Goal: Book appointment/travel/reservation

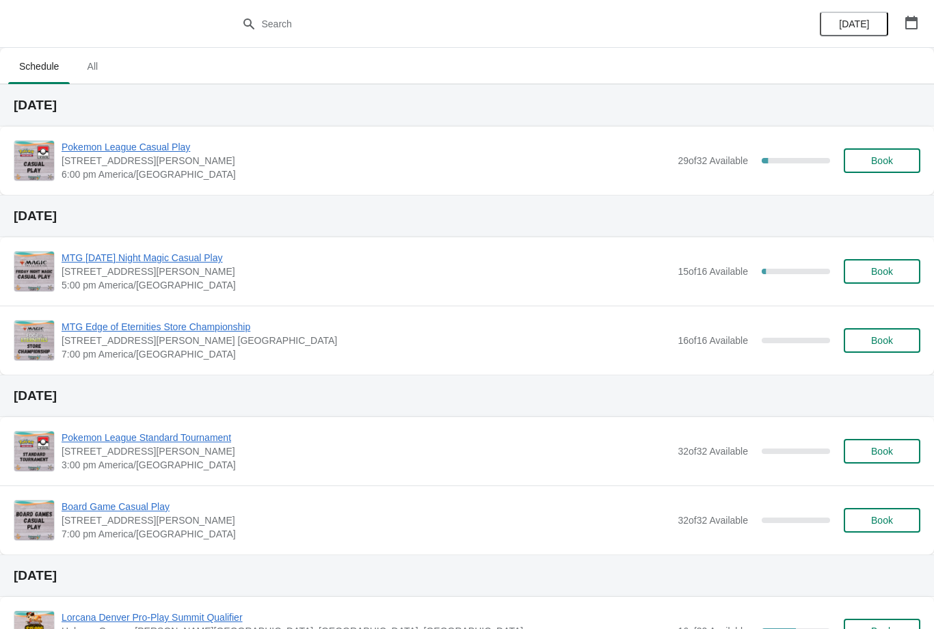
click at [859, 171] on button "Book" at bounding box center [882, 160] width 77 height 25
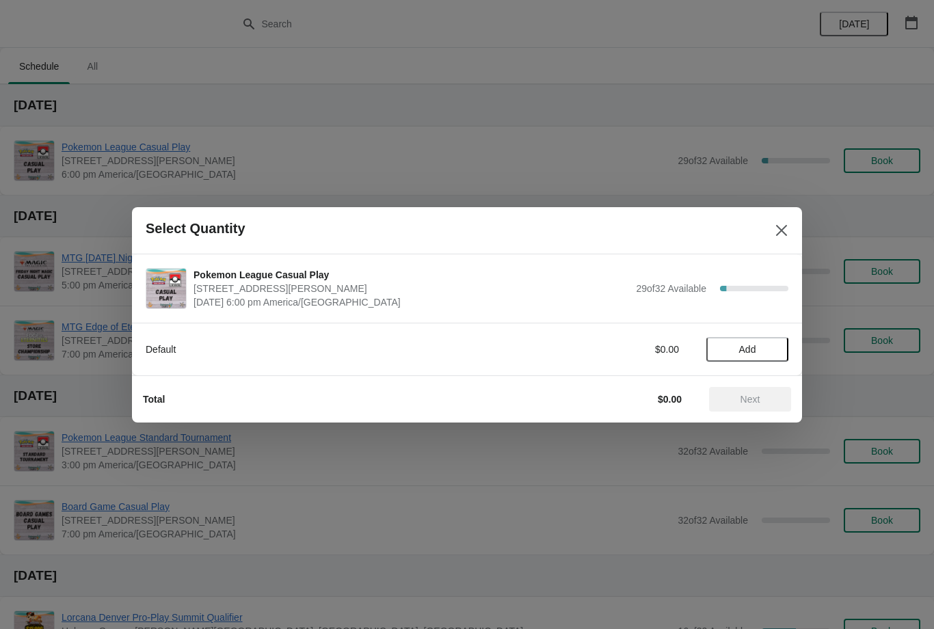
click at [761, 326] on div "Default $0.00 Add" at bounding box center [467, 343] width 643 height 38
click at [770, 355] on button "Add" at bounding box center [748, 349] width 82 height 25
click at [754, 395] on span "Next" at bounding box center [751, 399] width 20 height 11
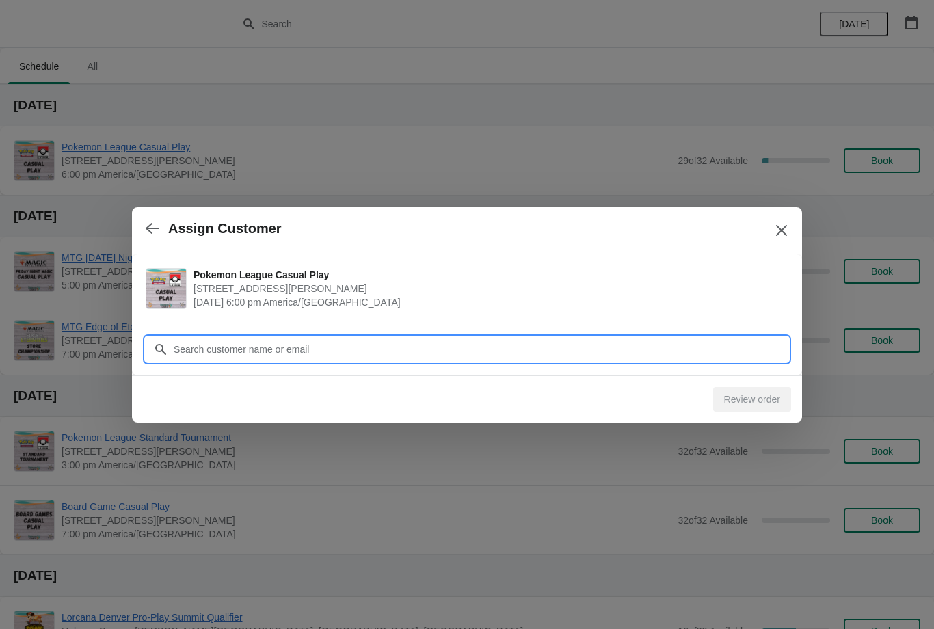
click at [659, 352] on input "Customer" at bounding box center [481, 349] width 616 height 25
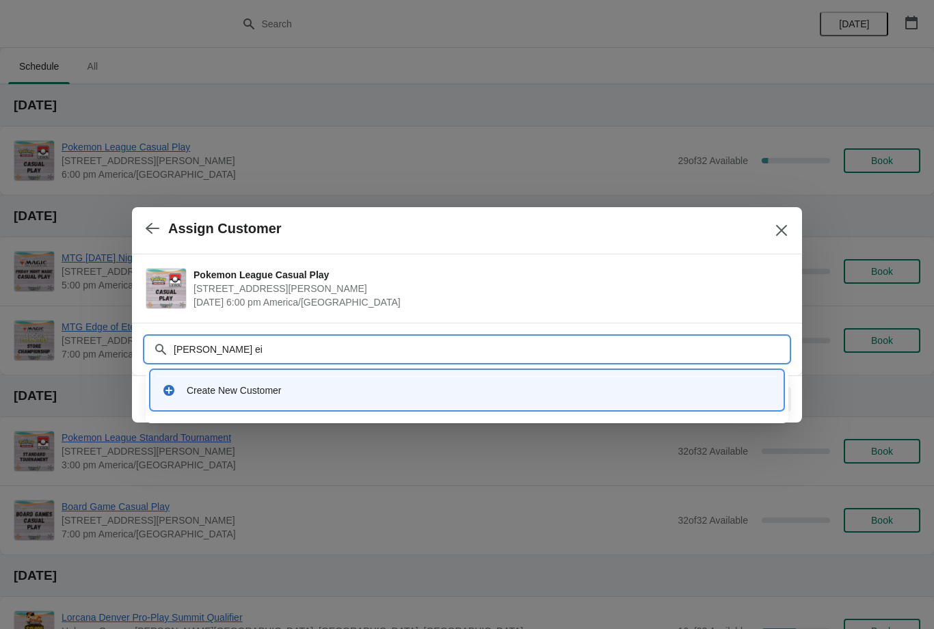
type input "Robin e"
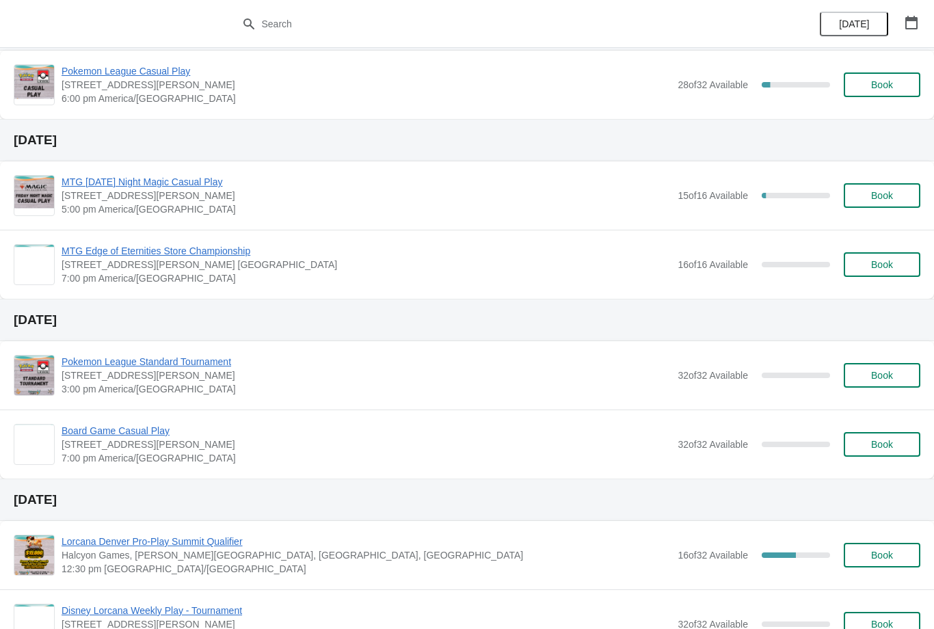
scroll to position [16, 0]
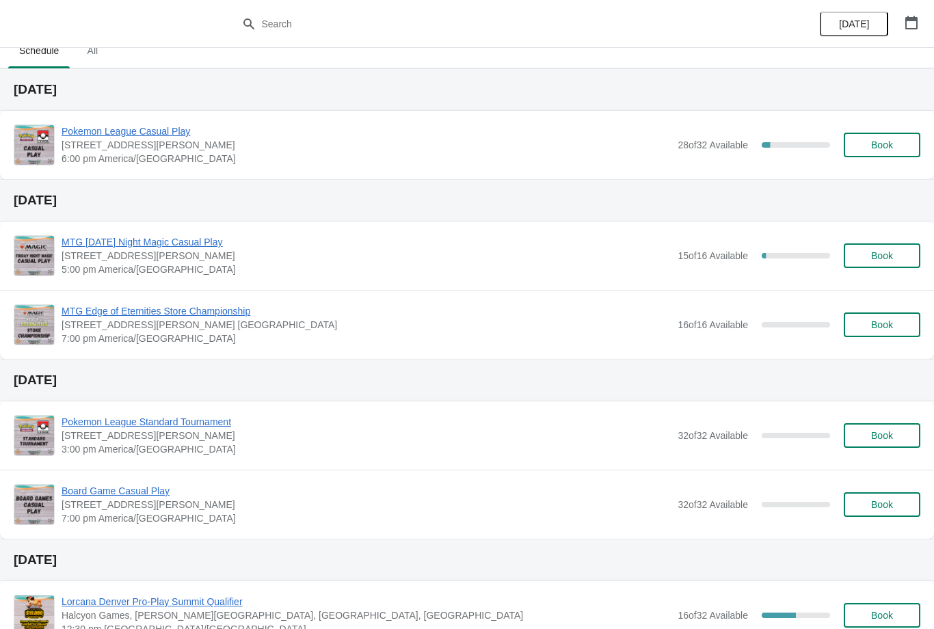
click at [891, 130] on div "Pokemon League Casual Play [STREET_ADDRESS][PERSON_NAME] 6:00 pm [GEOGRAPHIC_DA…" at bounding box center [491, 144] width 859 height 41
click at [901, 150] on button "Book" at bounding box center [882, 145] width 77 height 25
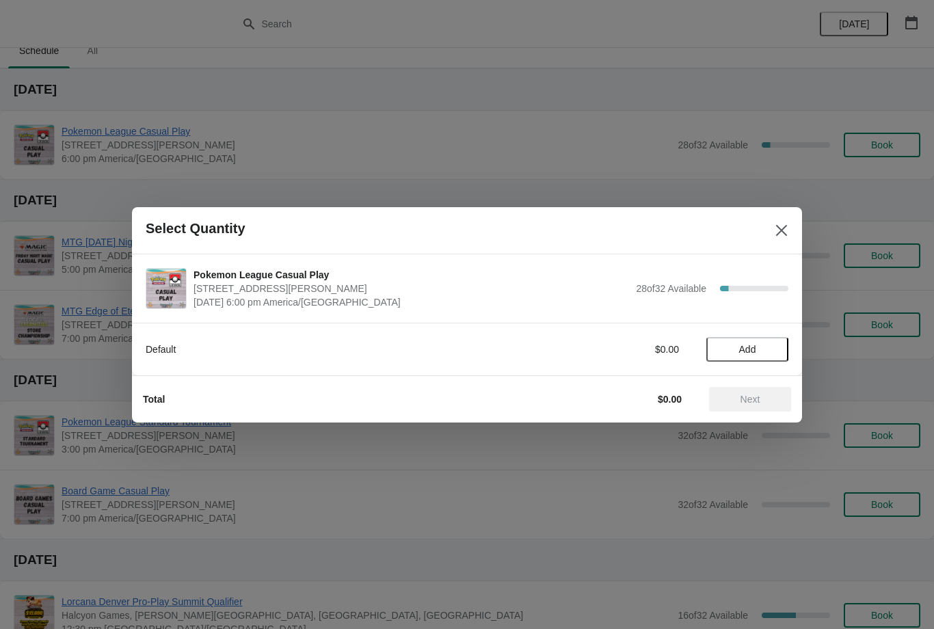
click at [737, 350] on span "Add" at bounding box center [747, 349] width 57 height 11
click at [757, 399] on span "Next" at bounding box center [751, 399] width 20 height 11
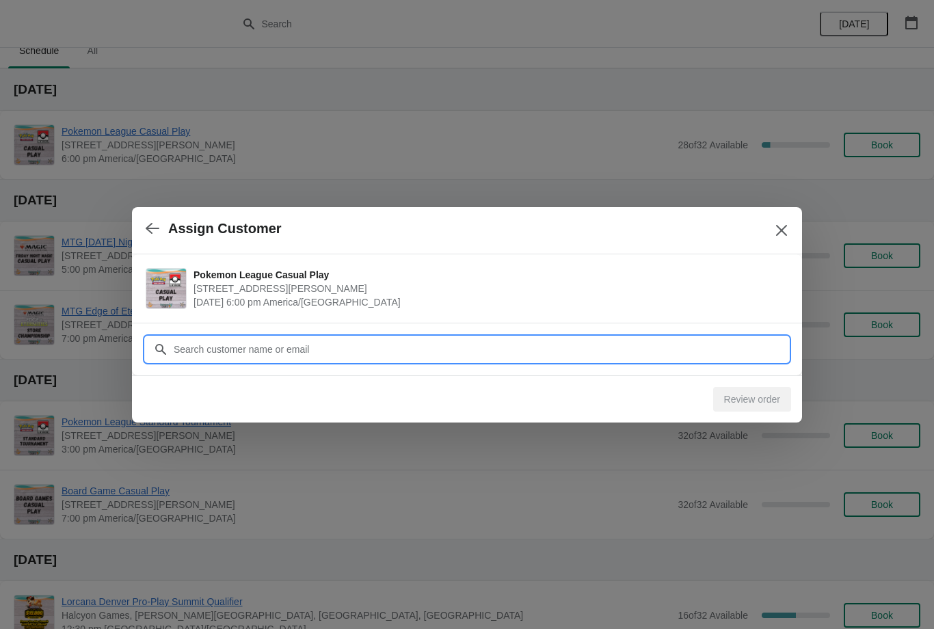
click at [592, 356] on input "Customer" at bounding box center [481, 349] width 616 height 25
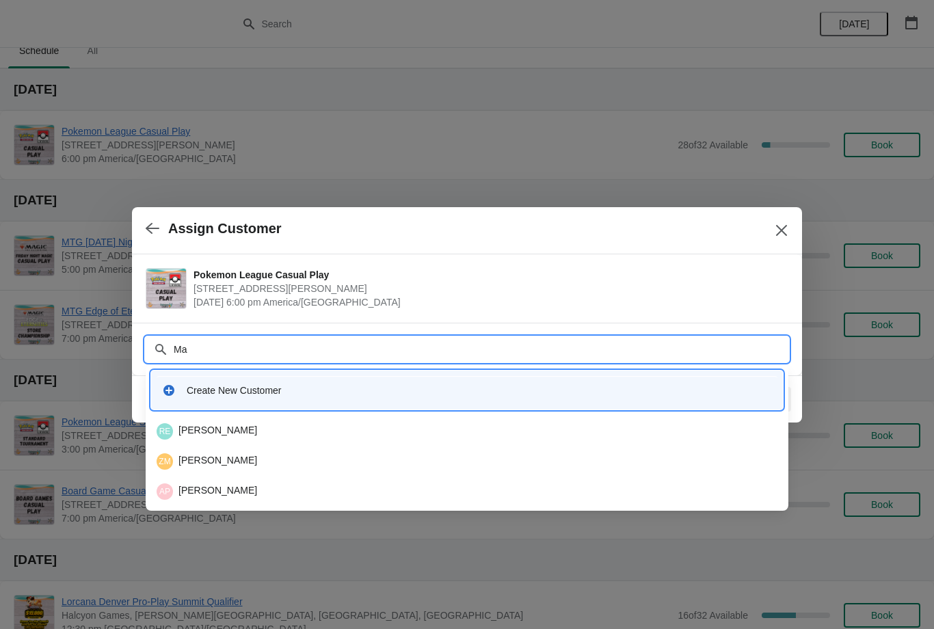
type input "M"
type input "Ma"
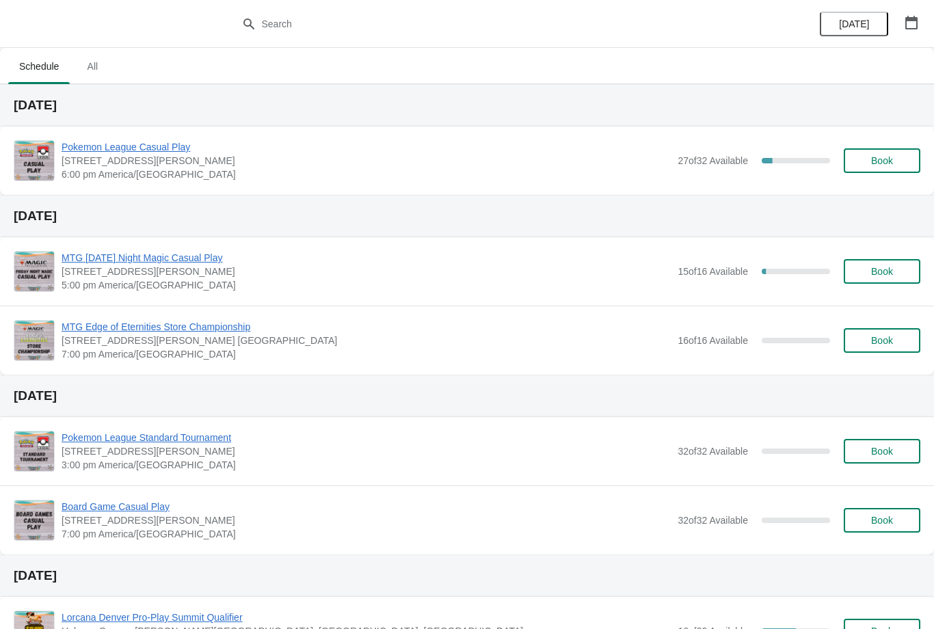
click at [897, 168] on button "Book" at bounding box center [882, 160] width 77 height 25
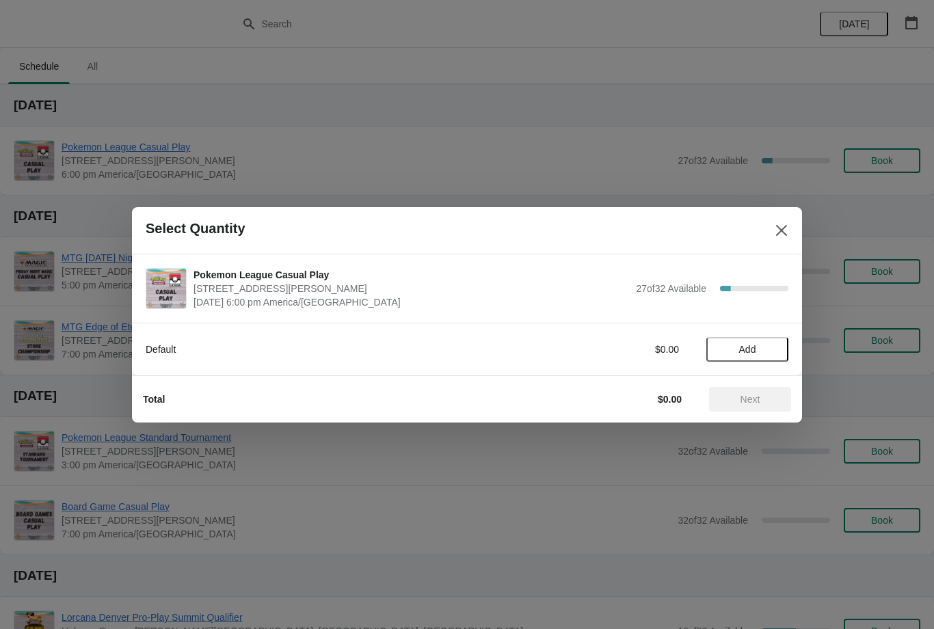
click at [770, 352] on span "Add" at bounding box center [747, 349] width 57 height 11
click at [764, 406] on button "Next" at bounding box center [750, 399] width 82 height 25
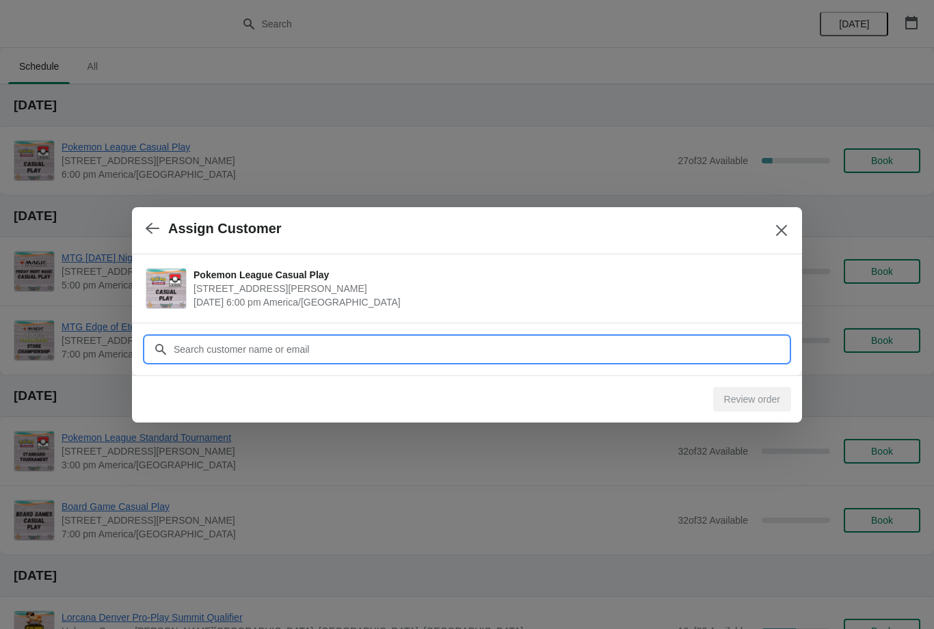
click at [735, 345] on input "Customer" at bounding box center [481, 349] width 616 height 25
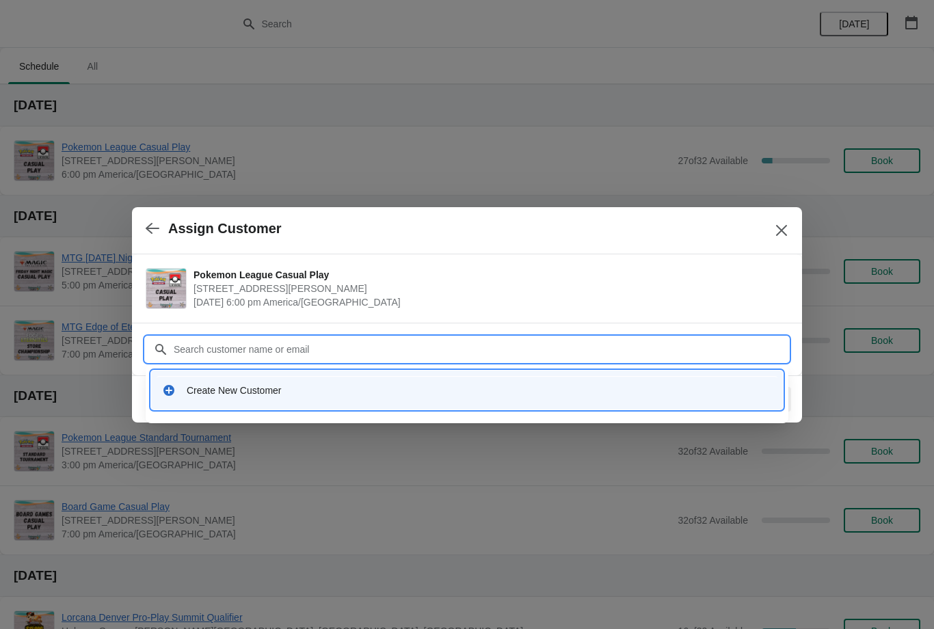
type input "G"
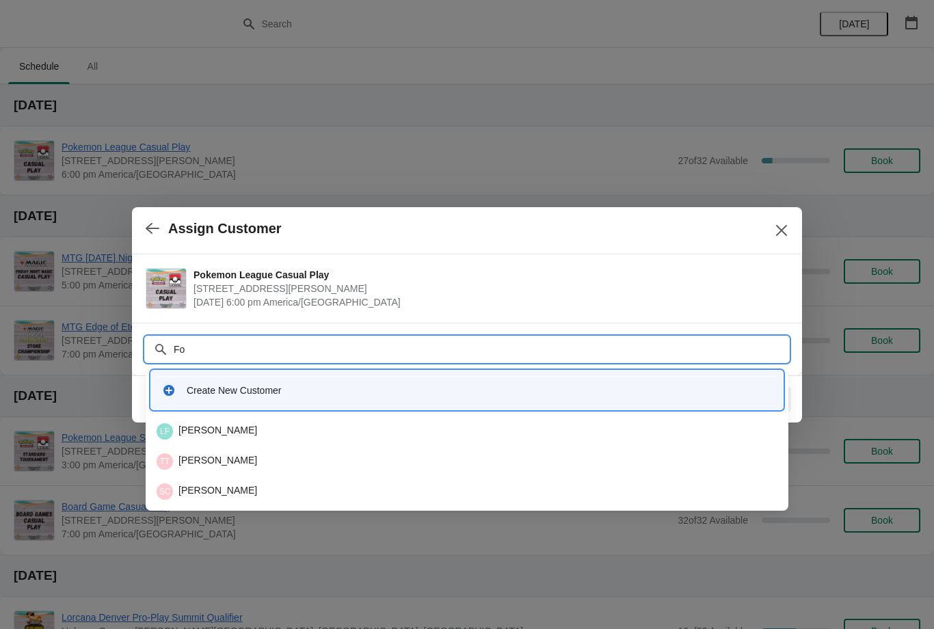
type input "Fon"
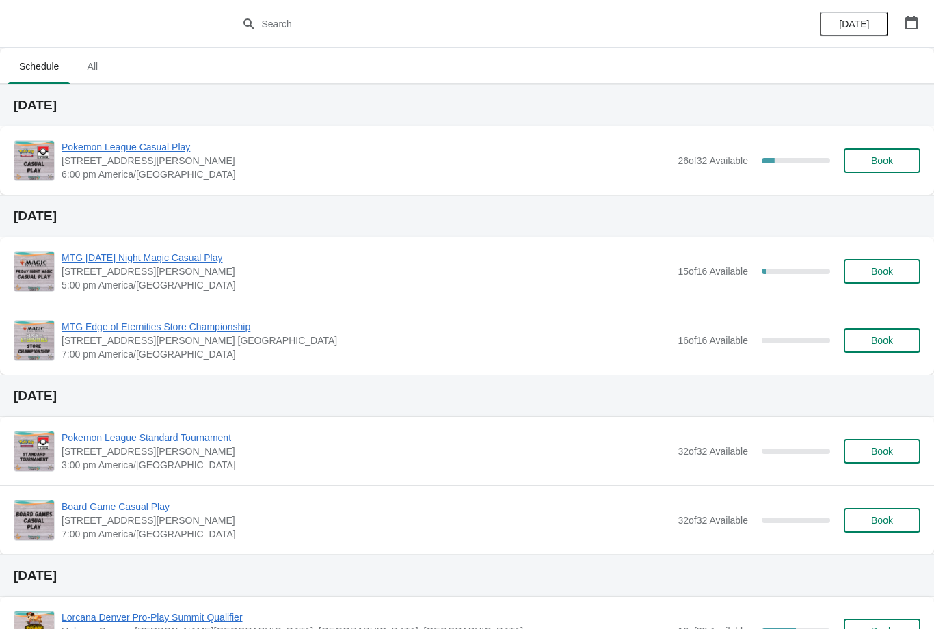
click at [900, 149] on button "Book" at bounding box center [882, 160] width 77 height 25
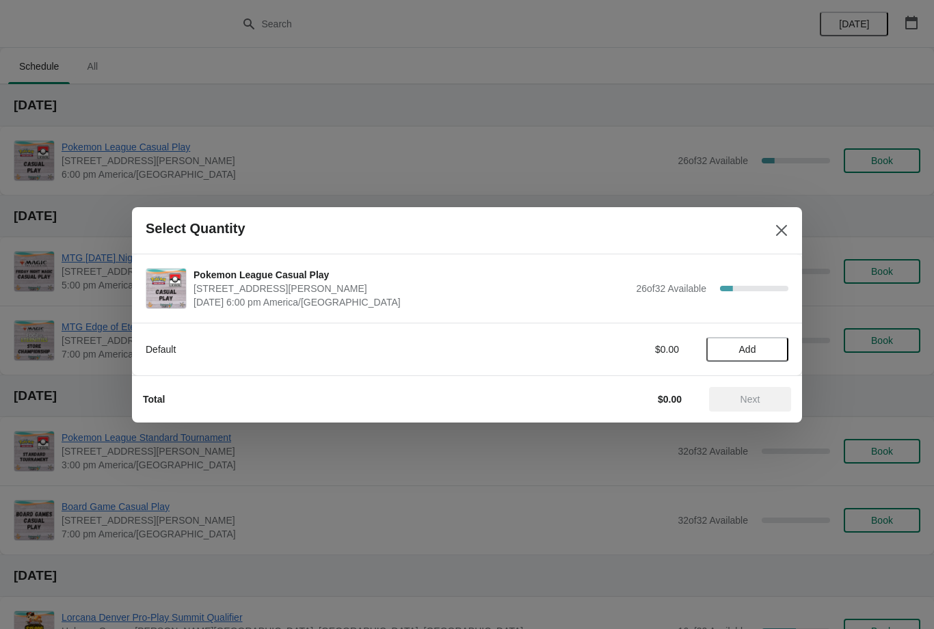
click at [758, 354] on span "Add" at bounding box center [747, 349] width 57 height 11
click at [755, 402] on span "Next" at bounding box center [751, 399] width 20 height 11
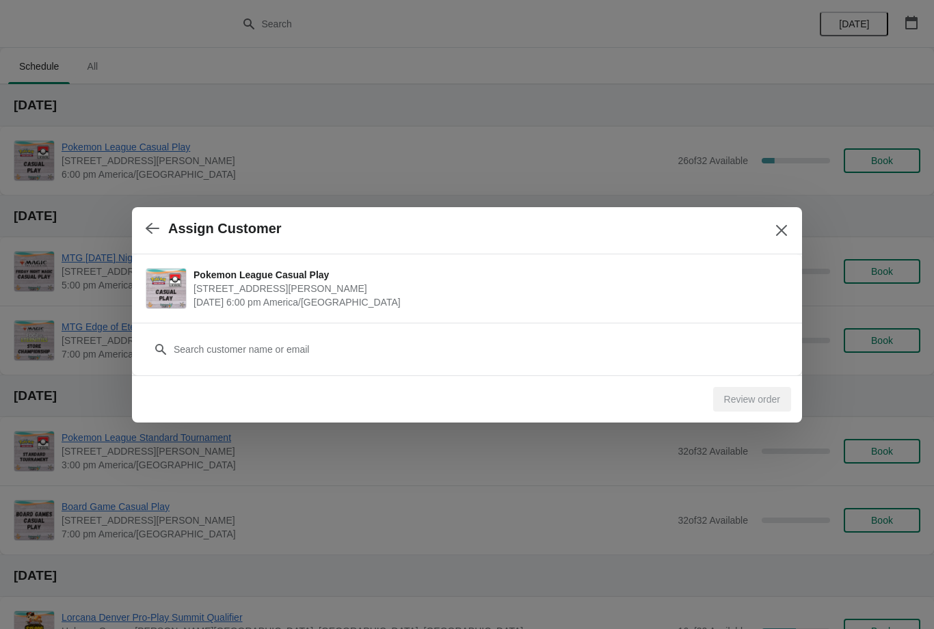
click at [142, 241] on button "button" at bounding box center [152, 228] width 25 height 27
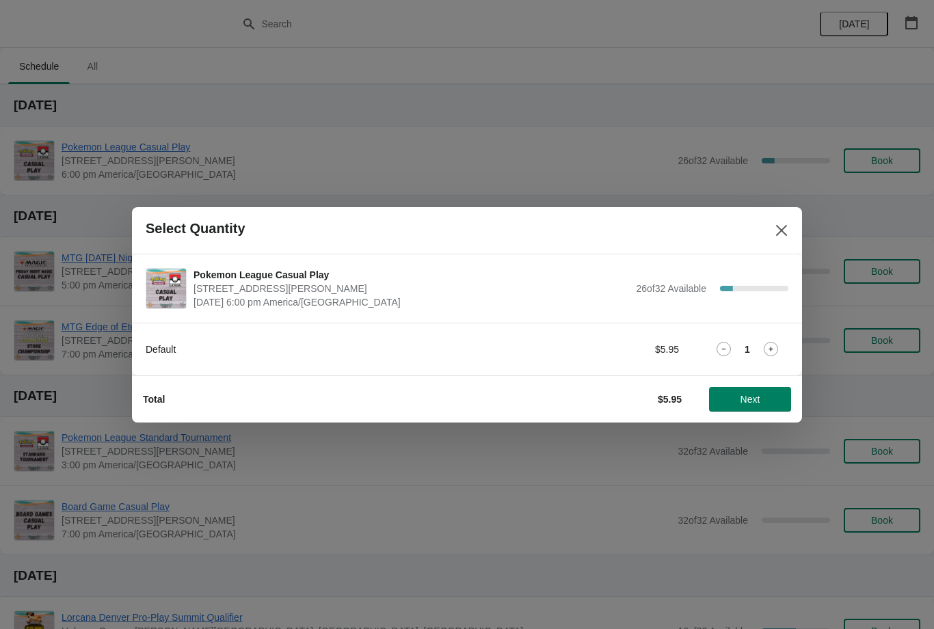
click at [776, 352] on icon at bounding box center [771, 349] width 14 height 14
click at [773, 346] on icon at bounding box center [771, 349] width 14 height 14
click at [756, 404] on span "Next" at bounding box center [751, 399] width 20 height 11
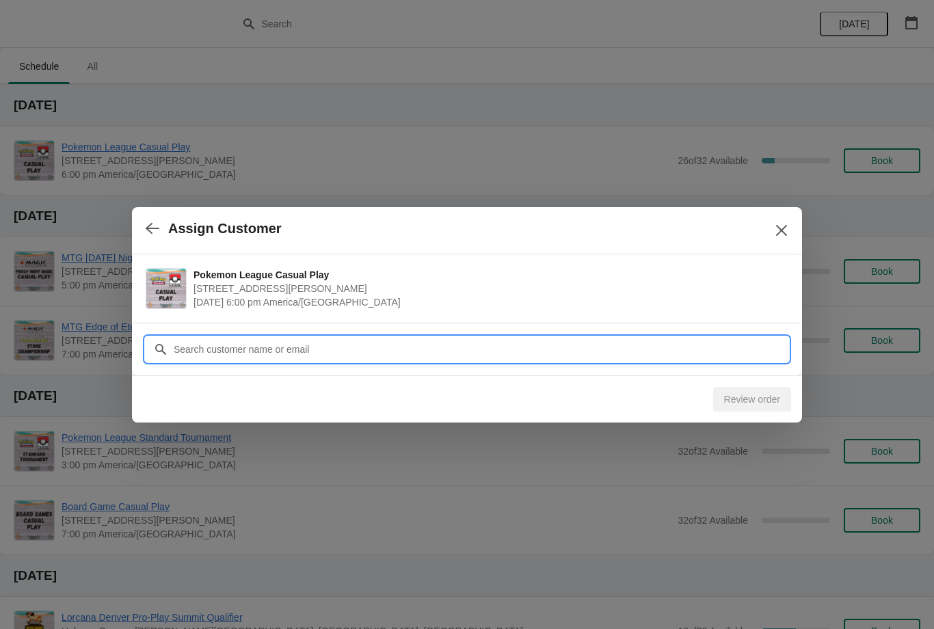
click at [728, 352] on input "Customer" at bounding box center [481, 349] width 616 height 25
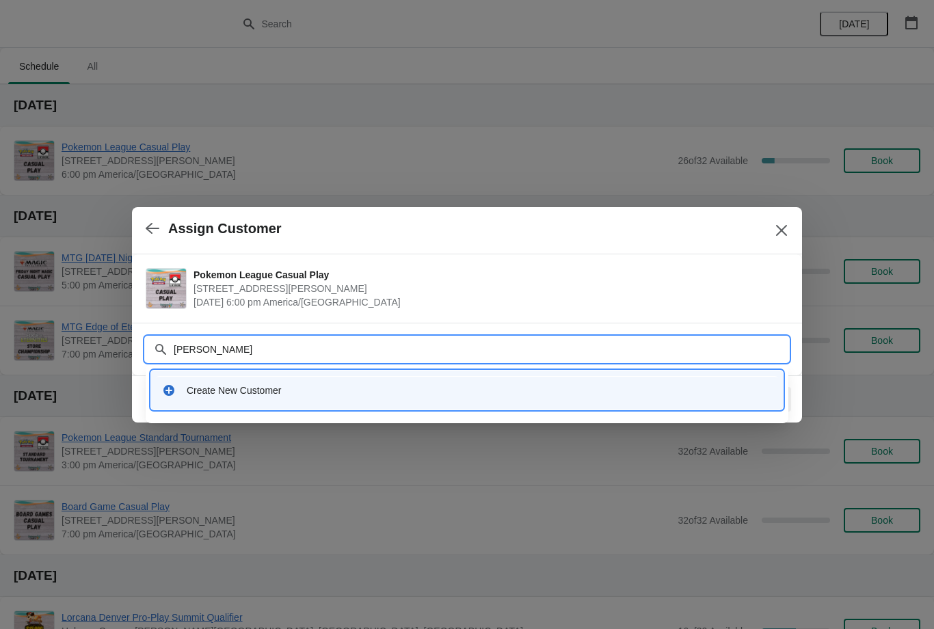
type input "Enri"
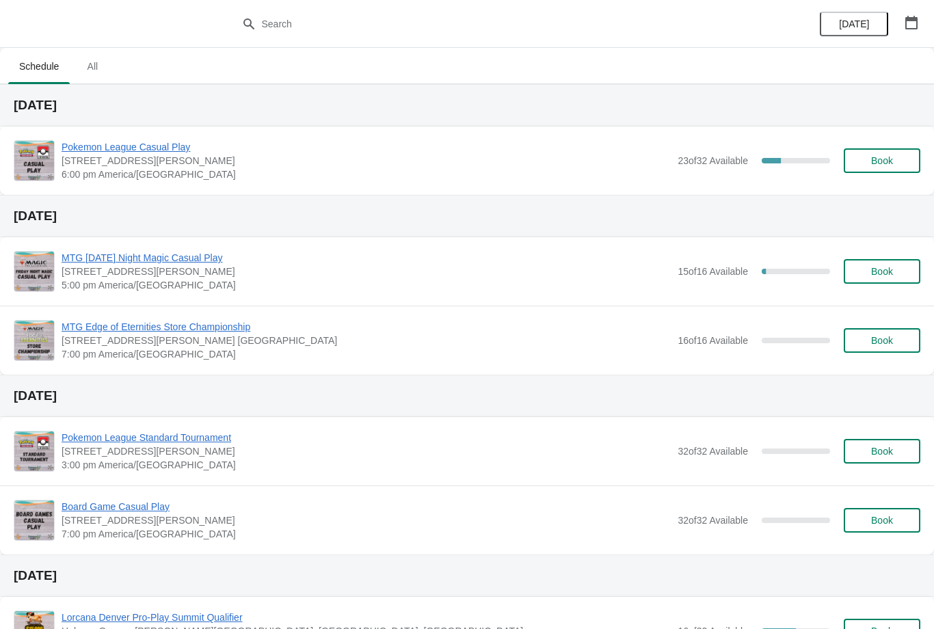
click at [897, 161] on span "Book" at bounding box center [882, 160] width 52 height 11
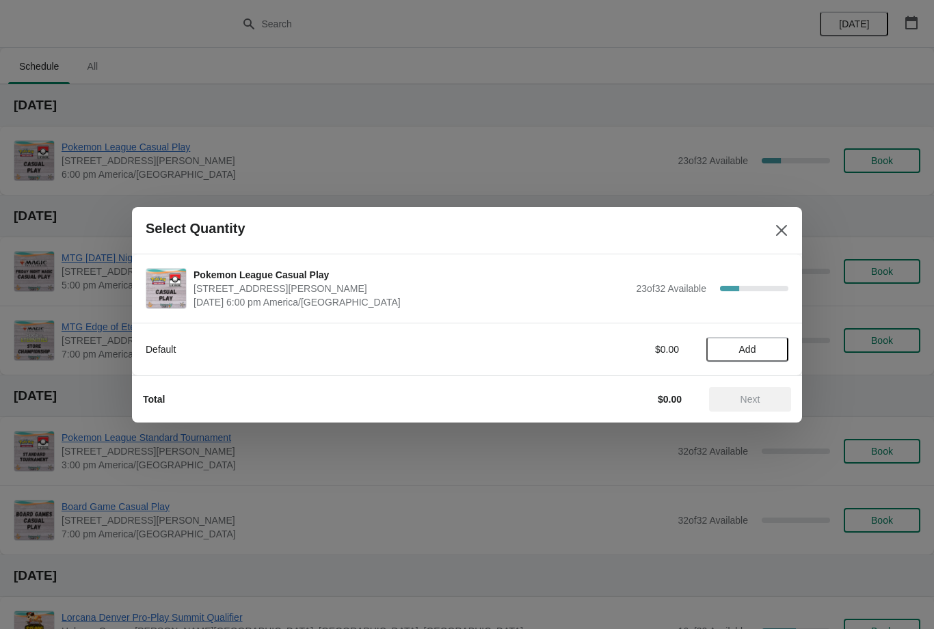
click at [765, 349] on span "Add" at bounding box center [747, 349] width 57 height 11
click at [762, 396] on span "Next" at bounding box center [750, 399] width 60 height 11
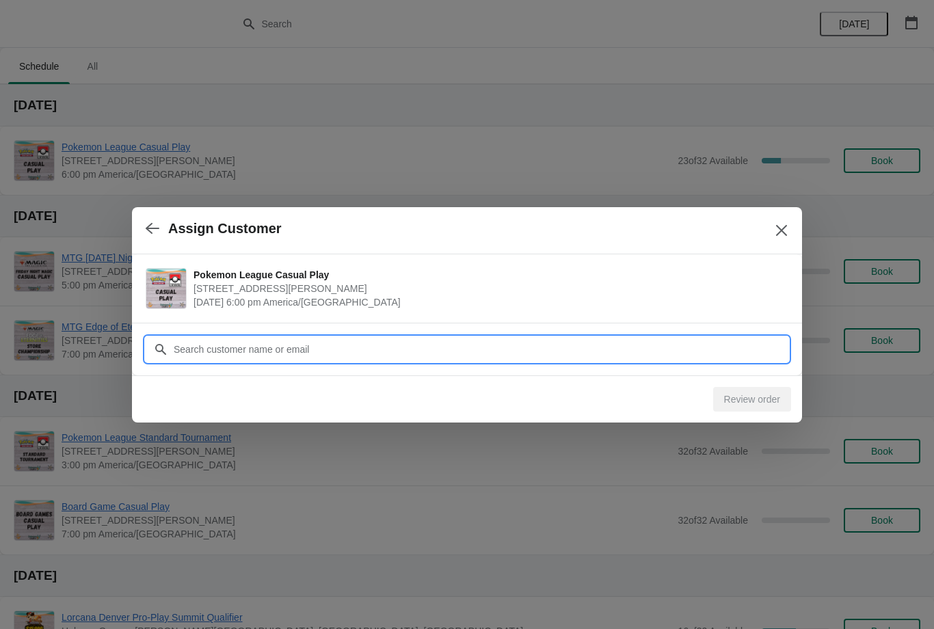
click at [600, 352] on input "Customer" at bounding box center [481, 349] width 616 height 25
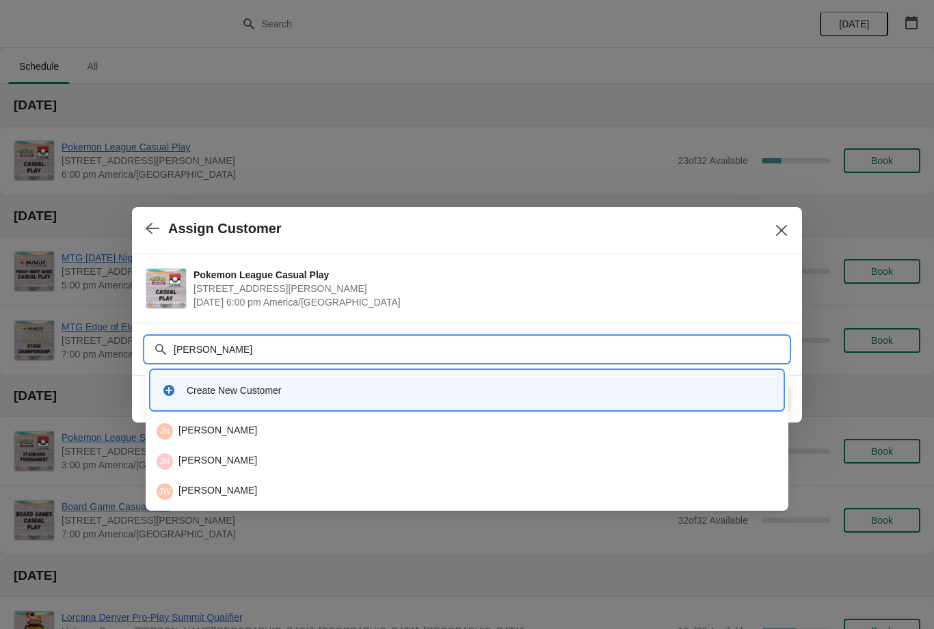
type input "Navee"
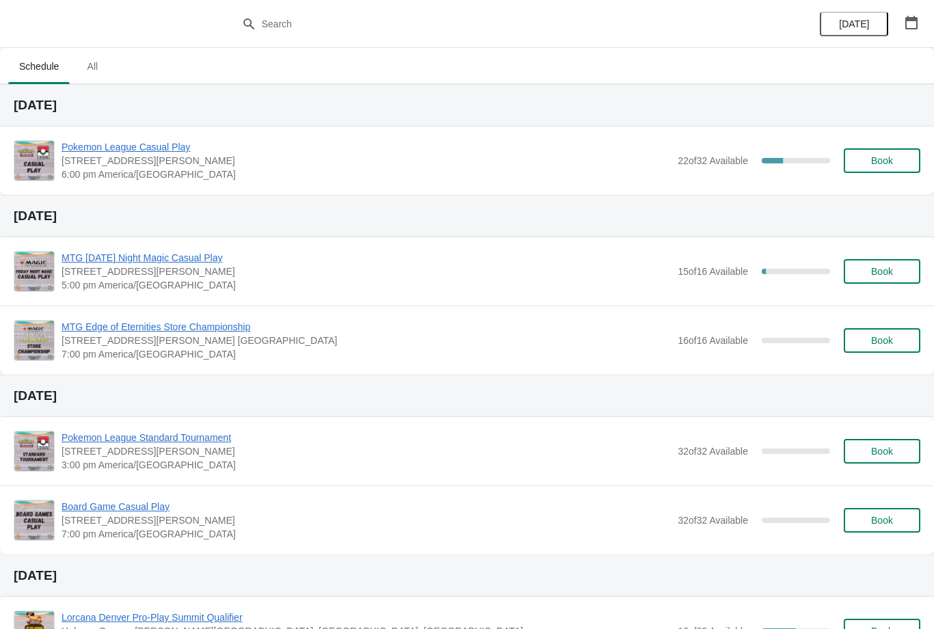
click at [900, 162] on span "Book" at bounding box center [882, 160] width 52 height 11
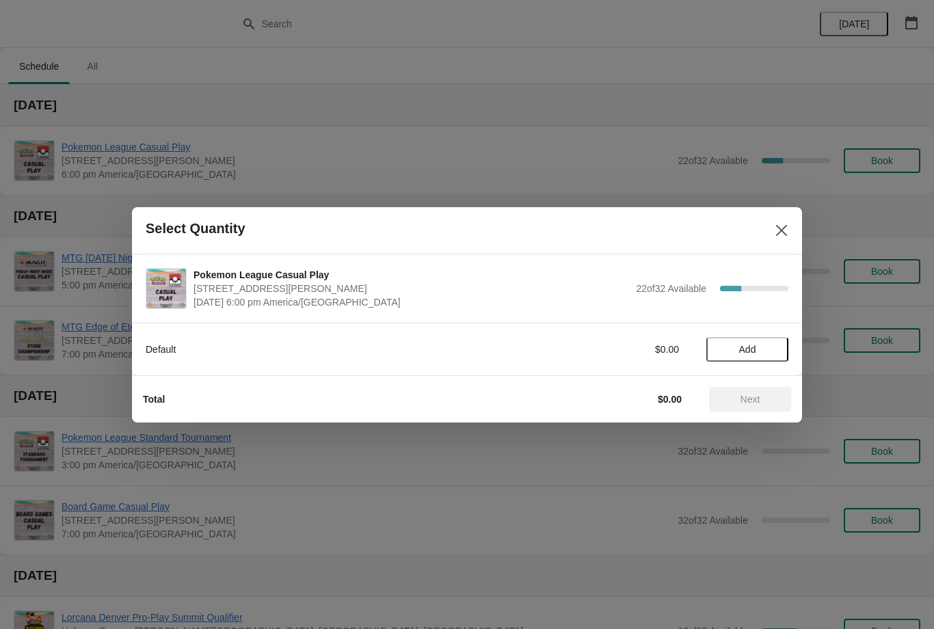
click at [761, 346] on span "Add" at bounding box center [747, 349] width 57 height 11
click at [760, 395] on span "Next" at bounding box center [751, 399] width 20 height 11
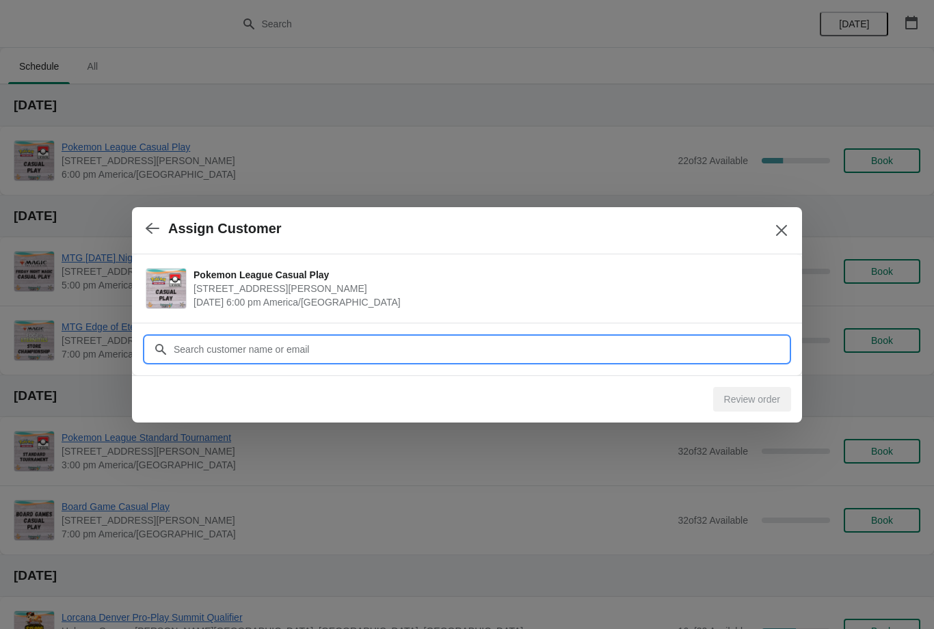
click at [625, 349] on input "Customer" at bounding box center [481, 349] width 616 height 25
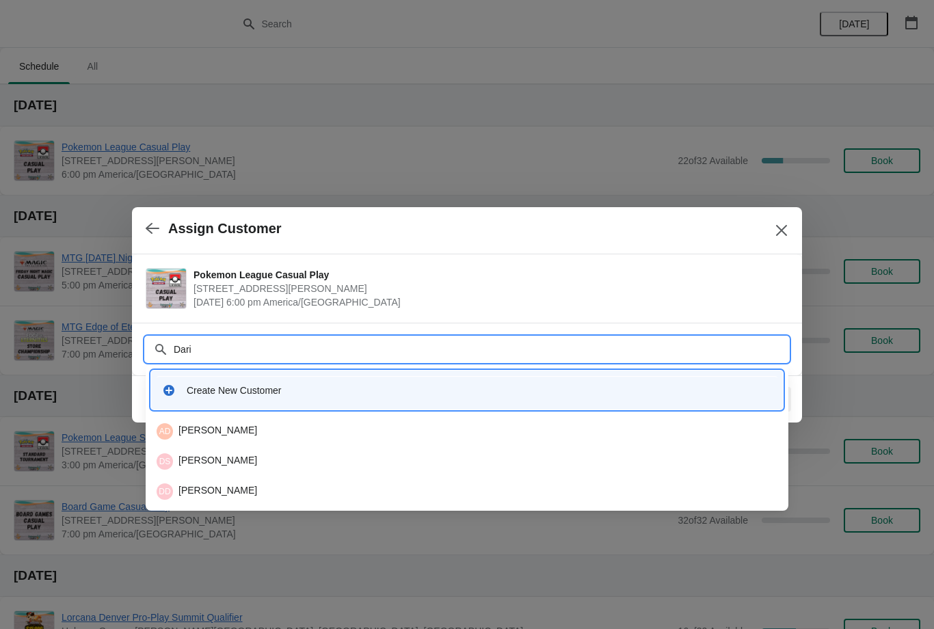
type input "Dario"
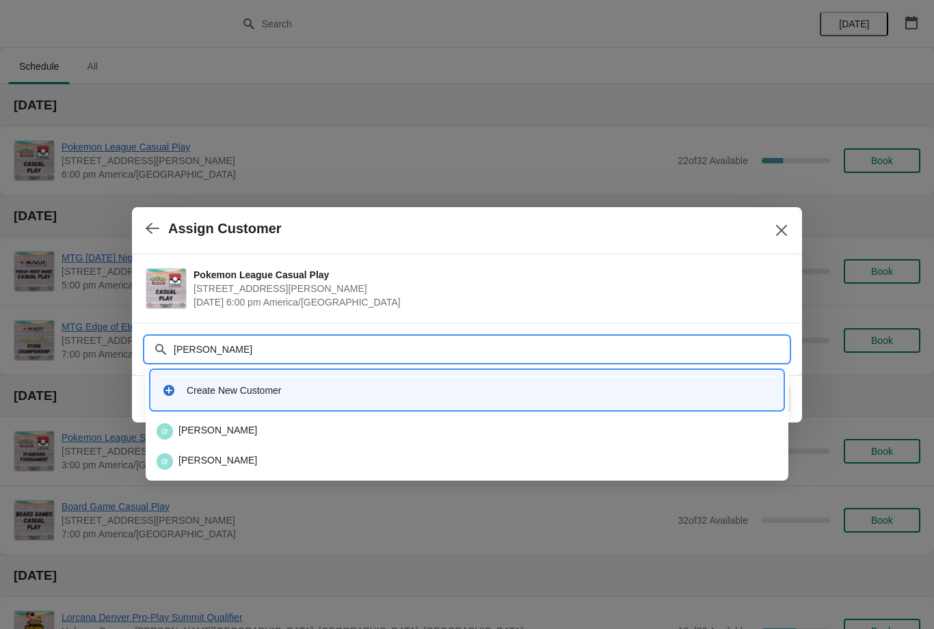
click at [423, 426] on div "dr dario ramirez" at bounding box center [467, 431] width 621 height 16
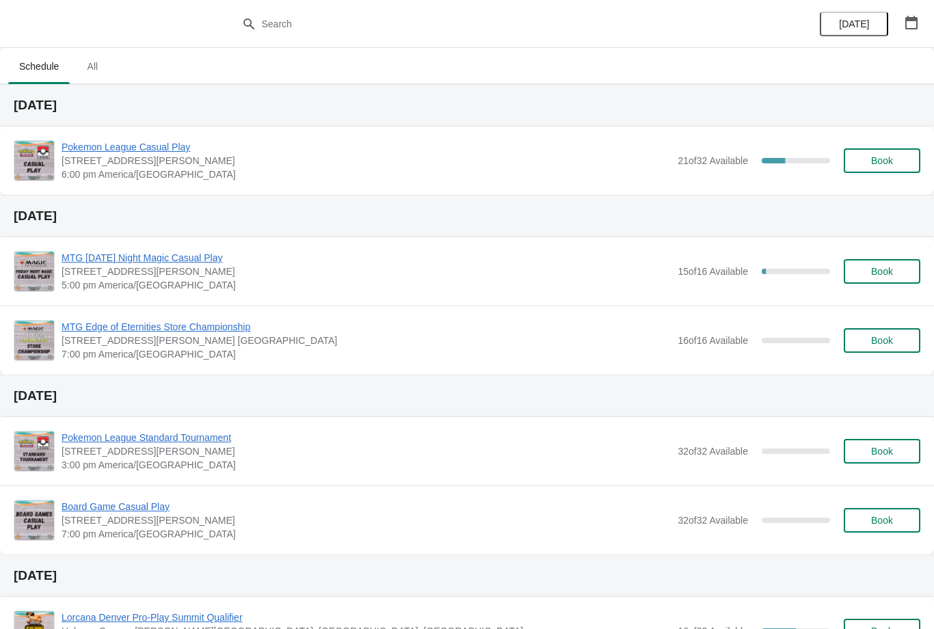
click at [867, 181] on div "Pokemon League Casual Play [STREET_ADDRESS][PERSON_NAME] 6:00 pm America/[GEOGR…" at bounding box center [467, 161] width 934 height 68
click at [915, 153] on button "Book" at bounding box center [882, 160] width 77 height 25
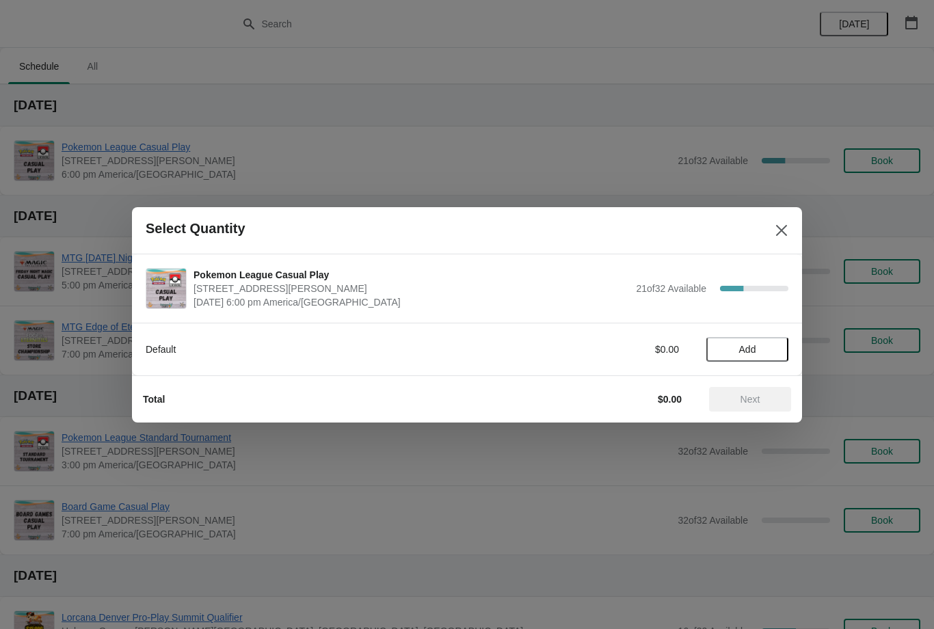
click at [776, 342] on button "Add" at bounding box center [748, 349] width 82 height 25
click at [759, 392] on button "Next" at bounding box center [750, 399] width 82 height 25
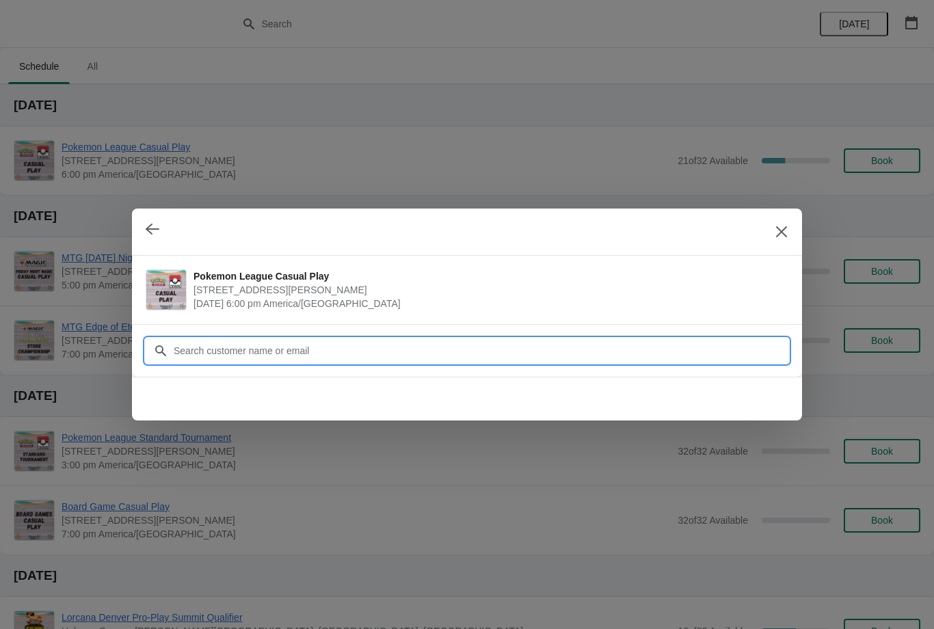
click at [698, 354] on input "Customer" at bounding box center [481, 351] width 616 height 25
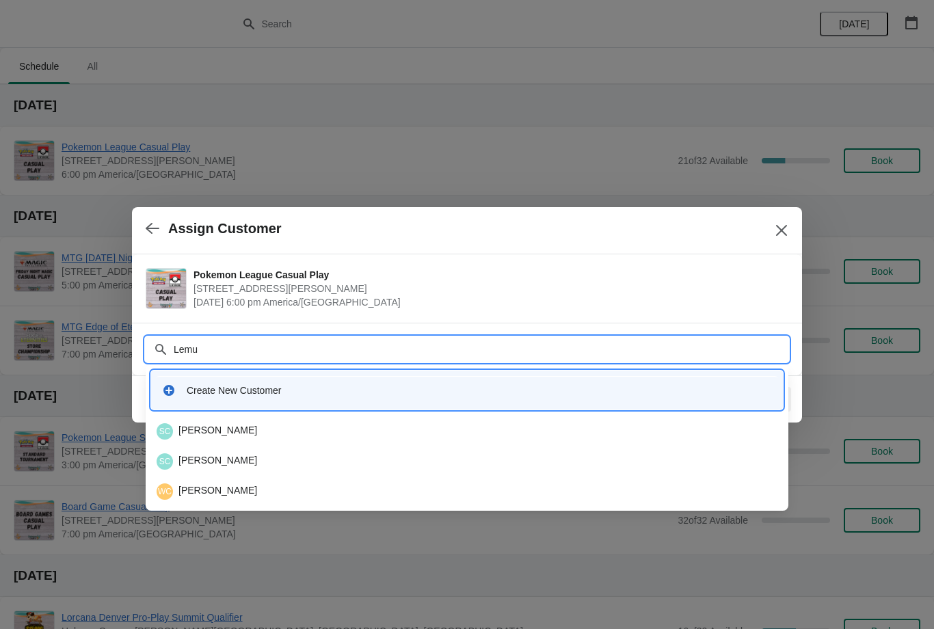
type input "Lemus"
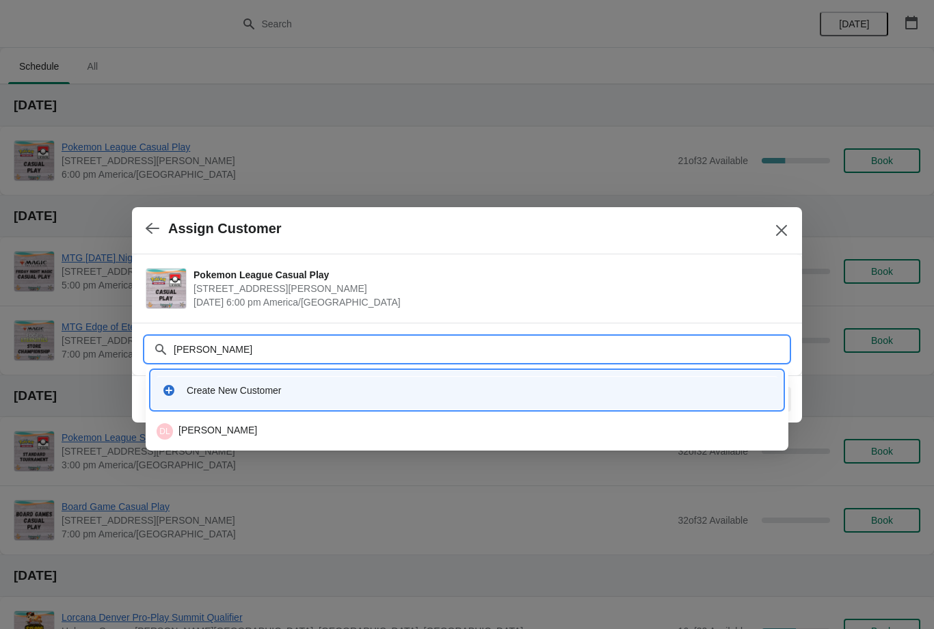
click at [517, 422] on div "DL Diego Lemus" at bounding box center [467, 431] width 632 height 27
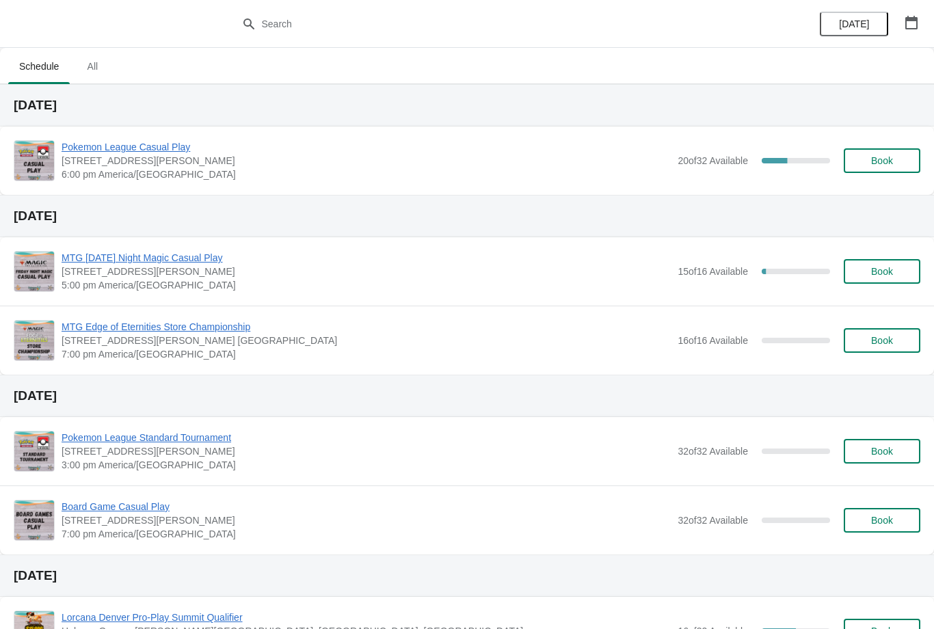
click at [910, 155] on button "Book" at bounding box center [882, 160] width 77 height 25
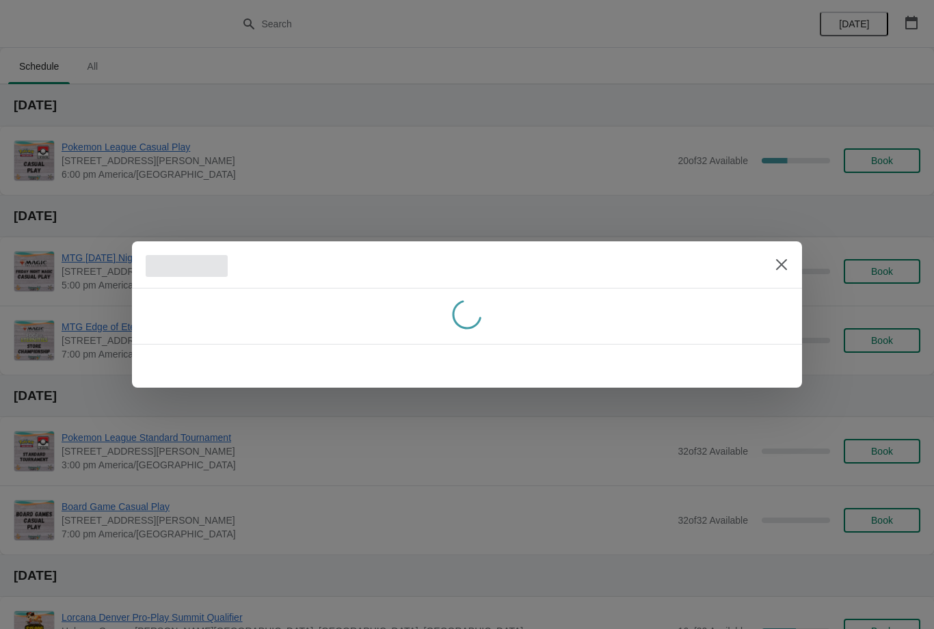
click at [771, 348] on div at bounding box center [467, 366] width 670 height 44
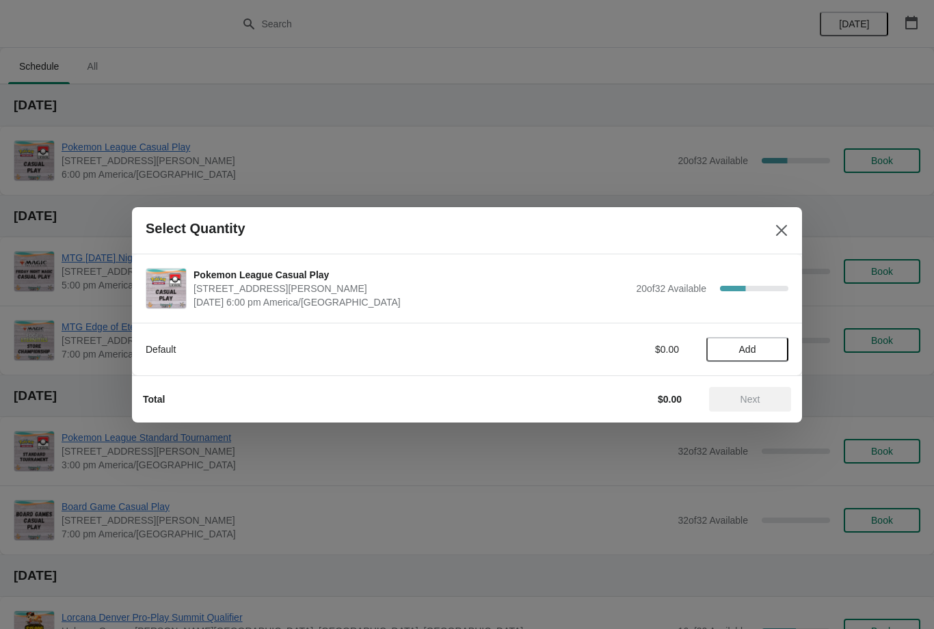
click at [768, 350] on span "Add" at bounding box center [747, 349] width 57 height 11
click at [759, 399] on span "Next" at bounding box center [751, 399] width 20 height 11
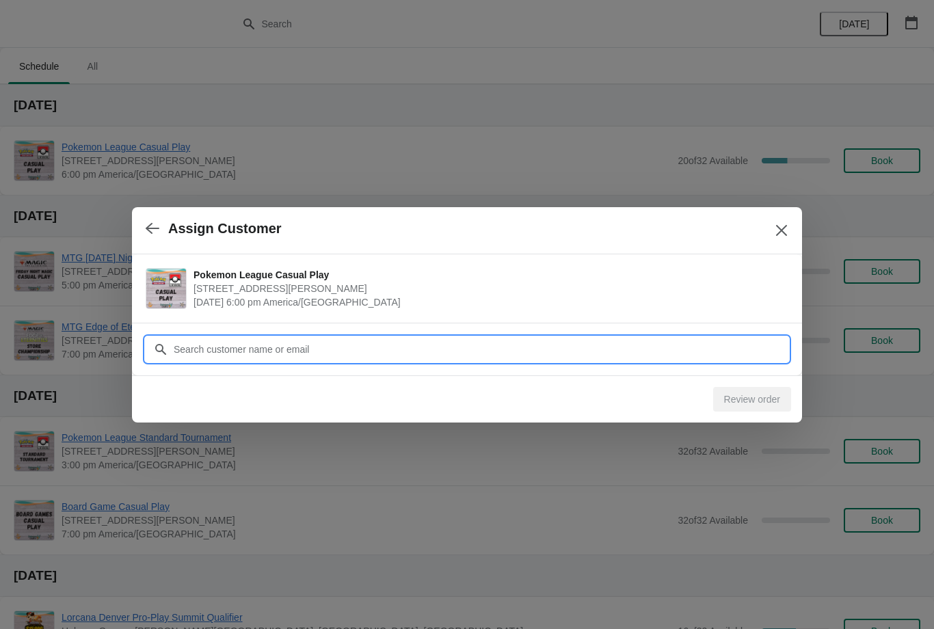
click at [661, 354] on input "Customer" at bounding box center [481, 349] width 616 height 25
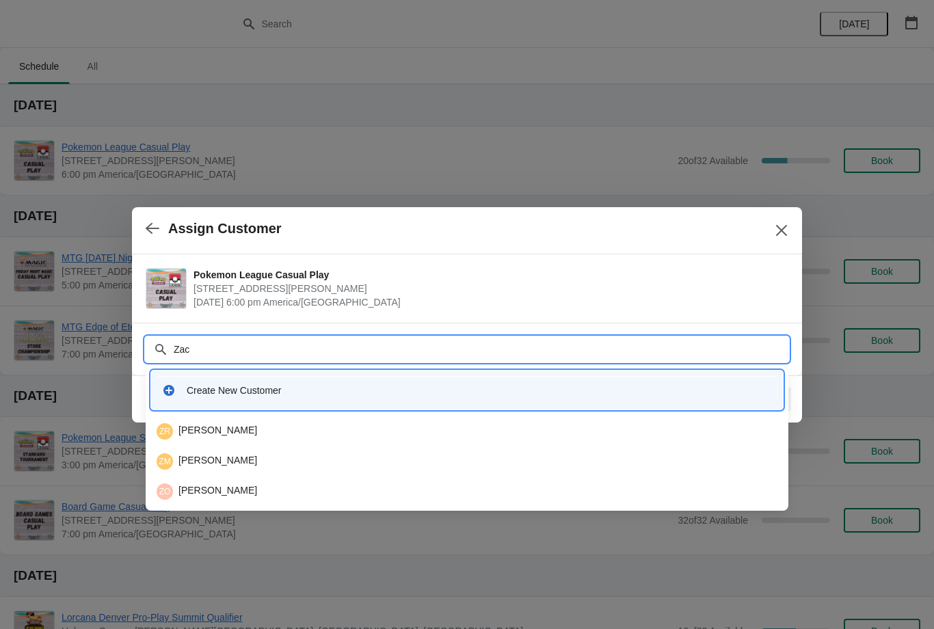
type input "[PERSON_NAME]"
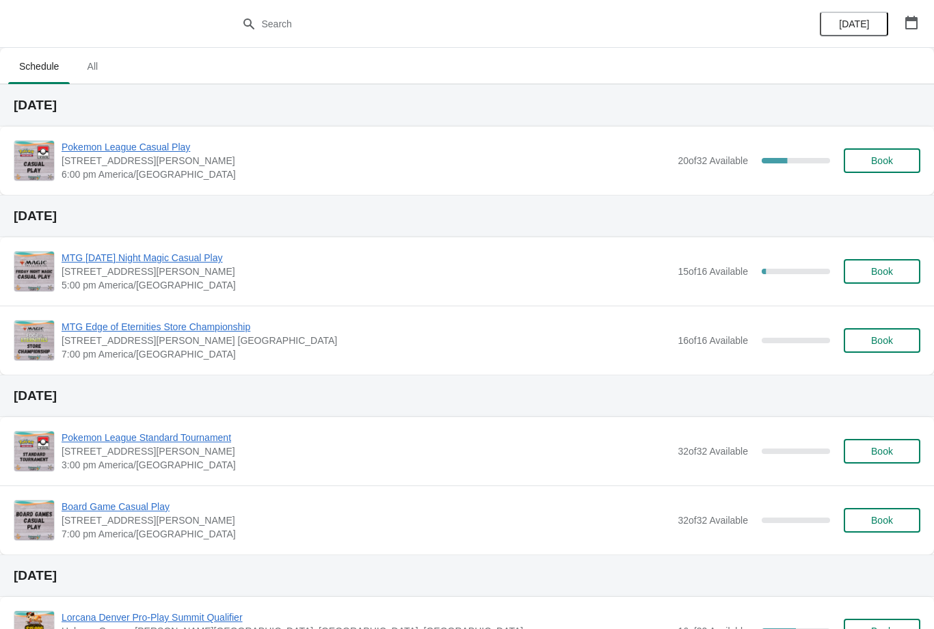
click at [887, 168] on button "Book" at bounding box center [882, 160] width 77 height 25
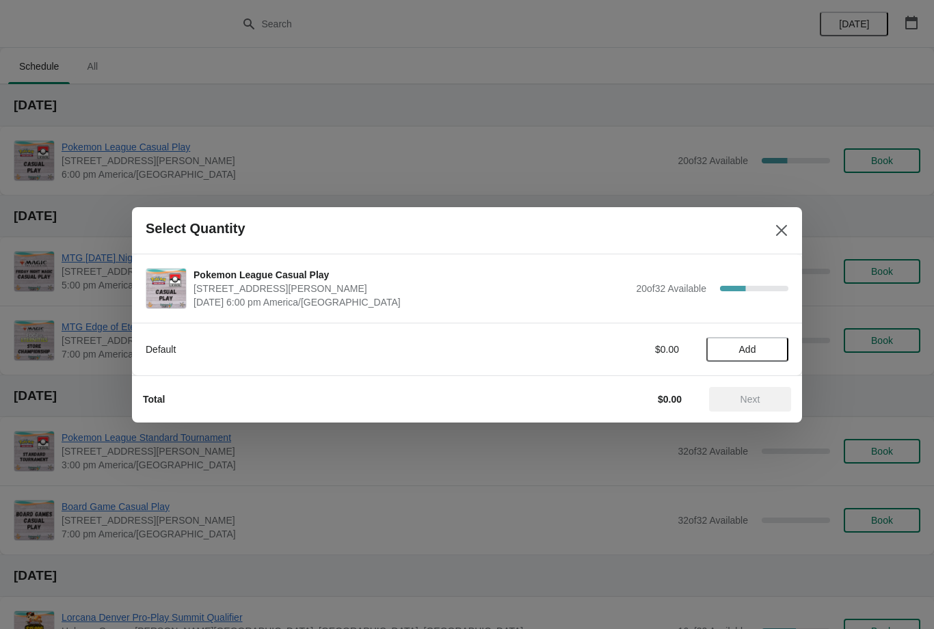
click at [764, 328] on div "Default $0.00 Add" at bounding box center [467, 343] width 643 height 38
click at [768, 354] on span "Add" at bounding box center [747, 349] width 57 height 11
click at [763, 390] on button "Next" at bounding box center [750, 399] width 82 height 25
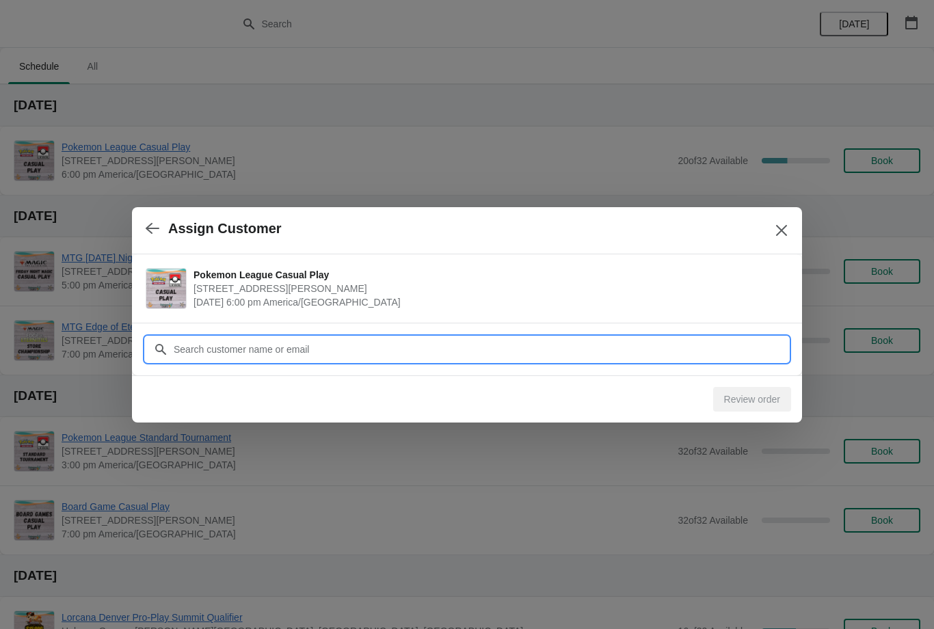
click at [677, 344] on input "Customer" at bounding box center [481, 349] width 616 height 25
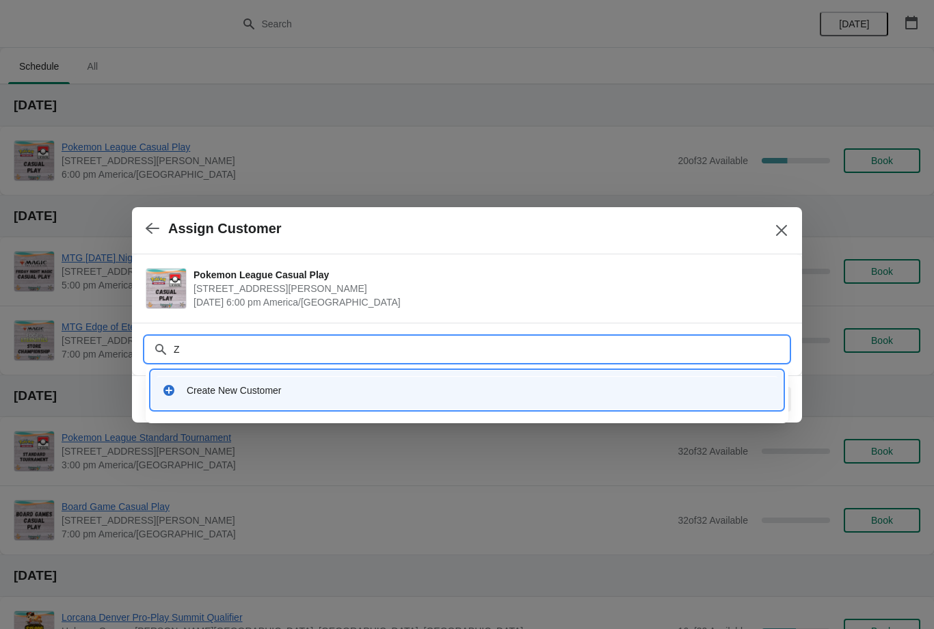
type input "Za"
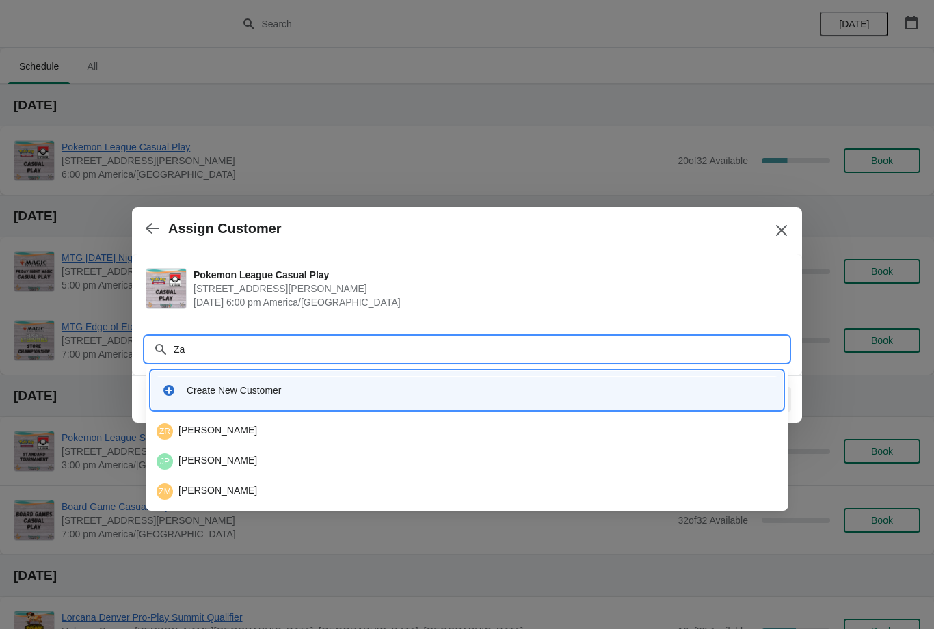
click at [406, 431] on div "ZR Zachary Robinson" at bounding box center [467, 431] width 621 height 16
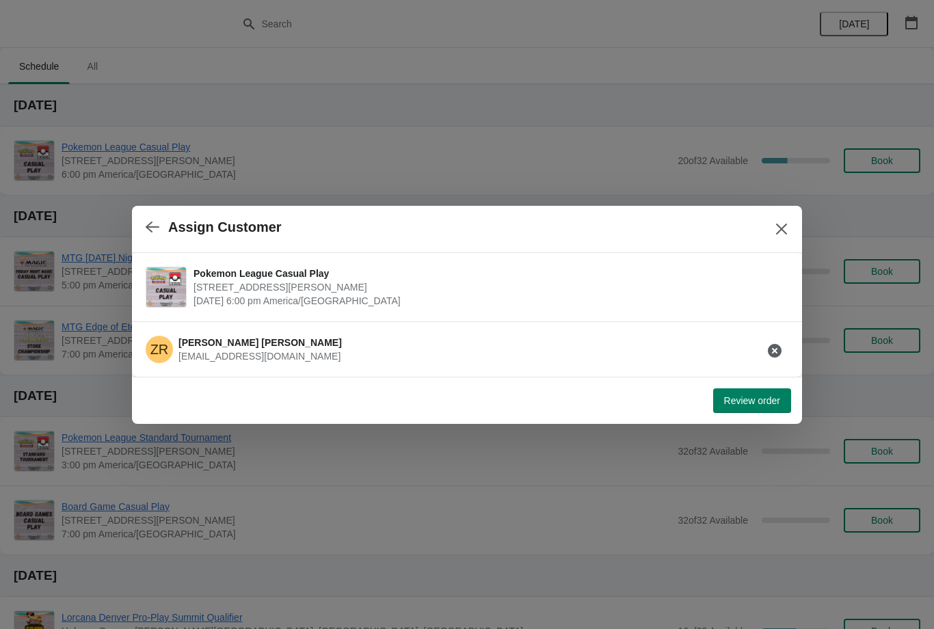
click at [782, 402] on button "Review order" at bounding box center [752, 401] width 78 height 25
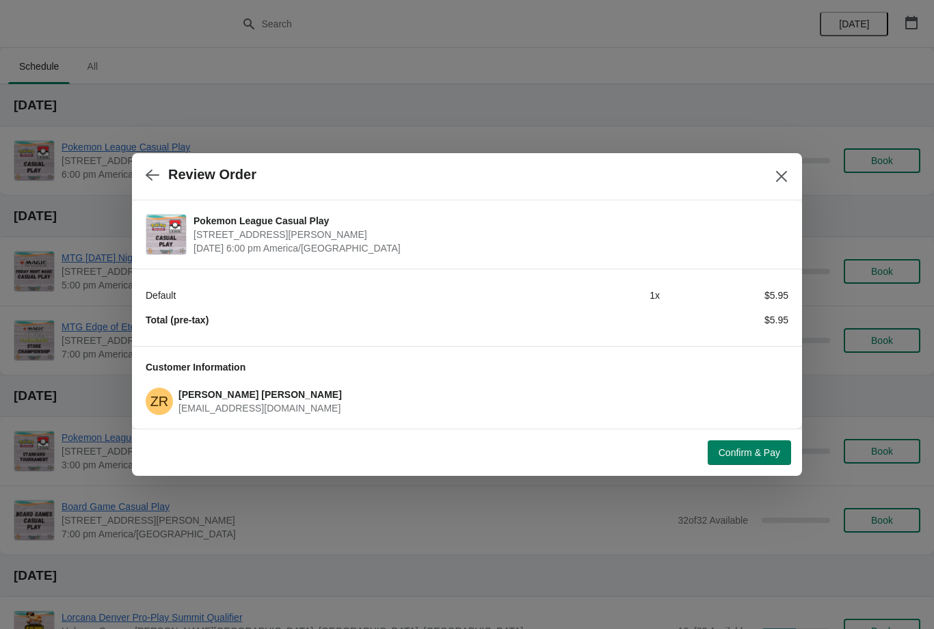
click at [770, 449] on span "Confirm & Pay" at bounding box center [750, 452] width 62 height 11
